Goal: Information Seeking & Learning: Find specific page/section

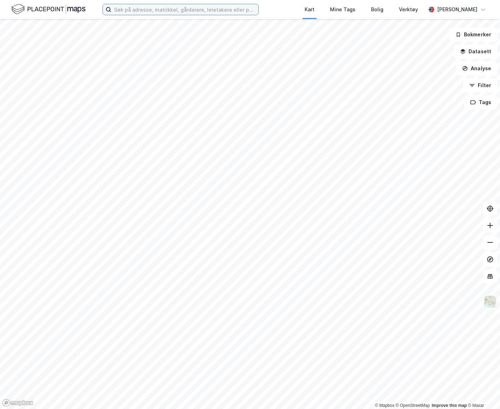
click at [247, 12] on input at bounding box center [184, 9] width 147 height 11
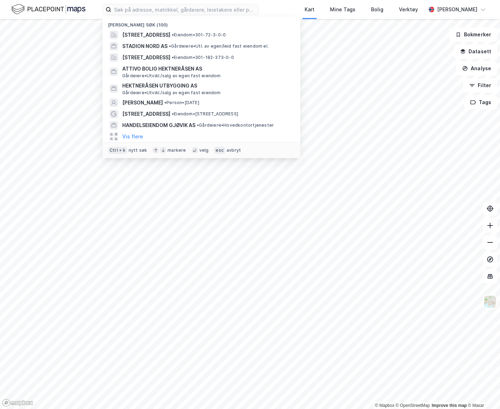
click at [170, 31] on span "[STREET_ADDRESS]" at bounding box center [146, 35] width 48 height 8
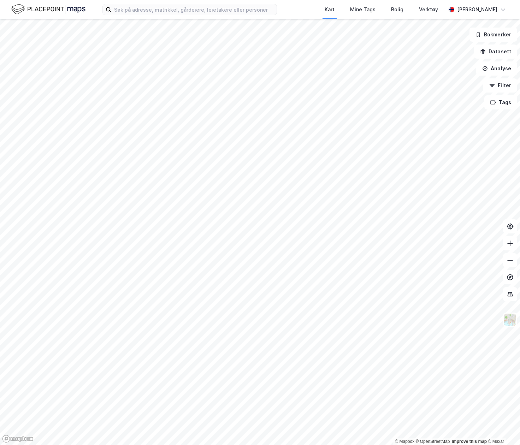
click at [74, 11] on img at bounding box center [48, 9] width 74 height 12
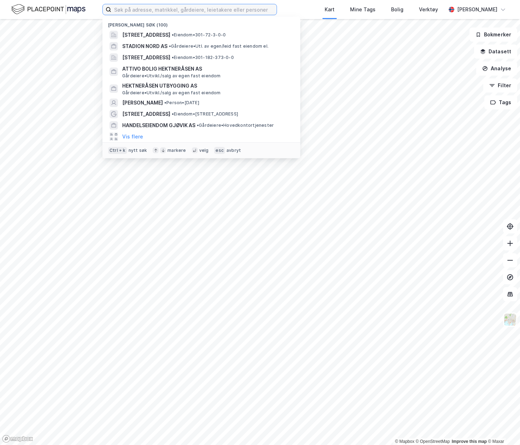
click at [140, 7] on input at bounding box center [193, 9] width 165 height 11
click at [157, 7] on input at bounding box center [193, 9] width 165 height 11
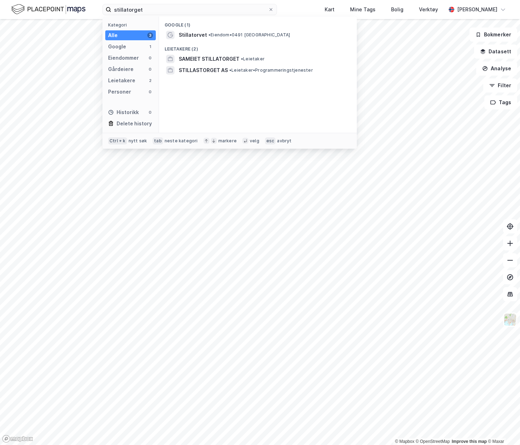
click at [250, 58] on span "• Leietaker" at bounding box center [253, 59] width 24 height 6
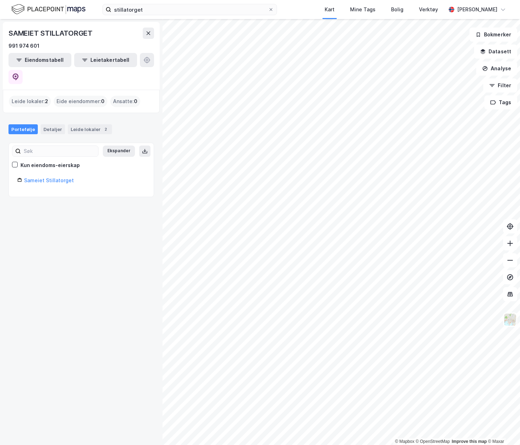
click at [33, 177] on link "Sameiet Stillatorget" at bounding box center [49, 180] width 50 height 6
click at [58, 177] on link "Sameiet Stillatorget" at bounding box center [49, 180] width 50 height 6
click at [55, 177] on link "Sameiet Stillatorget" at bounding box center [49, 180] width 50 height 6
click at [34, 96] on div "Leide lokaler : 2" at bounding box center [30, 101] width 42 height 11
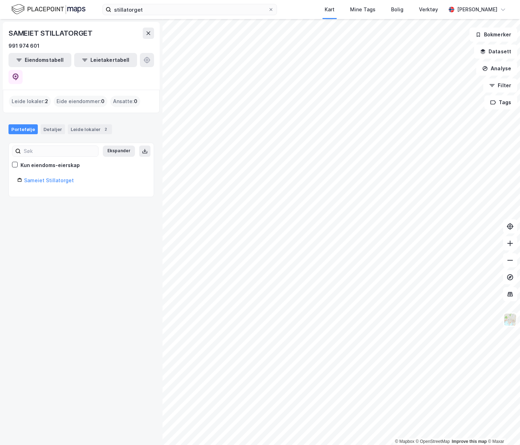
click at [84, 124] on div "Leide lokaler 2" at bounding box center [90, 129] width 44 height 10
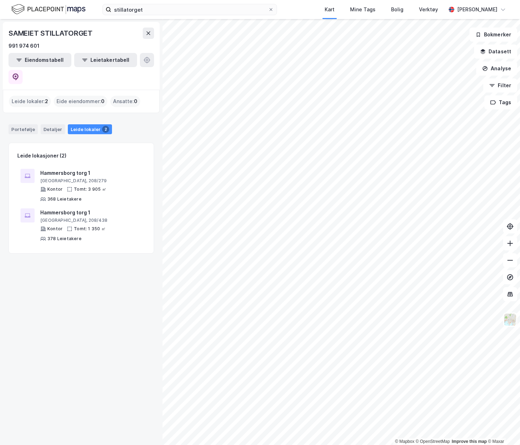
click at [168, 17] on div "stillatorget Kart Mine Tags Bolig Verktøy Caroline Jakhelln" at bounding box center [260, 9] width 520 height 19
click at [155, 12] on input "stillatorget" at bounding box center [189, 9] width 157 height 11
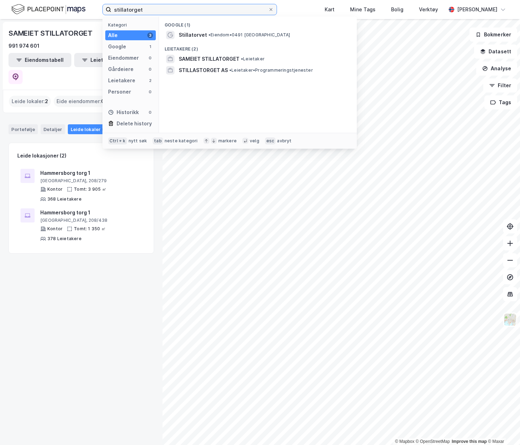
click at [189, 9] on input "stillatorget" at bounding box center [189, 9] width 157 height 11
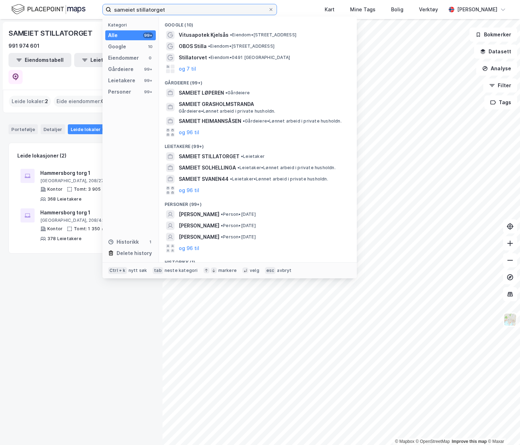
type input "sameiet stillatorget"
click at [223, 57] on span "• Eiendom • 0491 Oslo" at bounding box center [249, 58] width 82 height 6
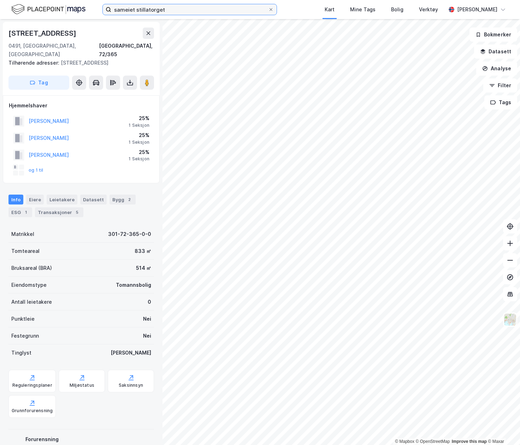
click at [200, 11] on input "sameiet stillatorget" at bounding box center [189, 9] width 157 height 11
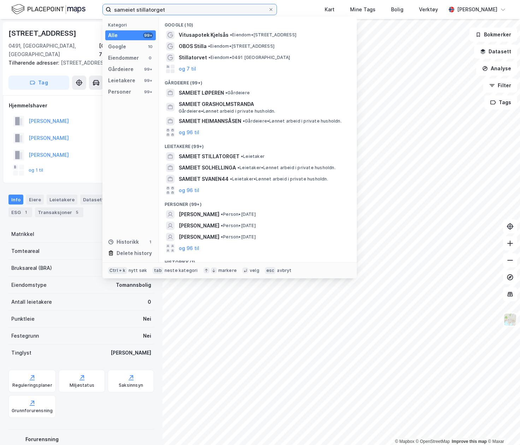
click at [200, 11] on input "sameiet stillatorget" at bounding box center [189, 9] width 157 height 11
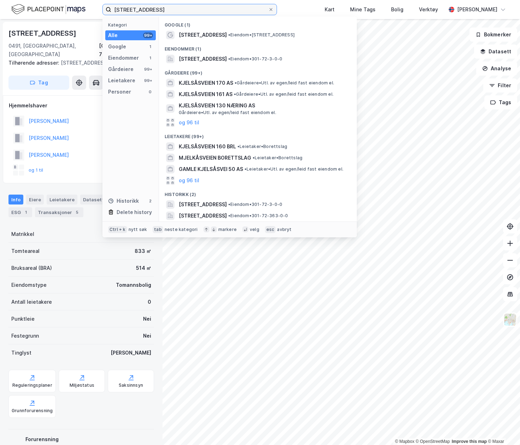
type input "kjelsåsveien 160"
click at [204, 34] on span "[STREET_ADDRESS]" at bounding box center [203, 35] width 48 height 8
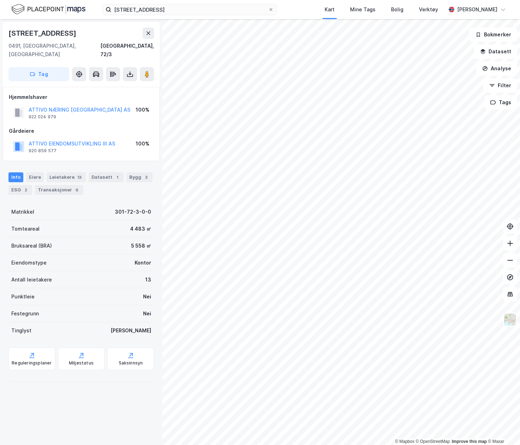
click at [291, 6] on div "kjelsåsveien 160 Kart Mine Tags Bolig Verktøy Caroline Jakhelln" at bounding box center [260, 9] width 520 height 19
